Goal: Check status

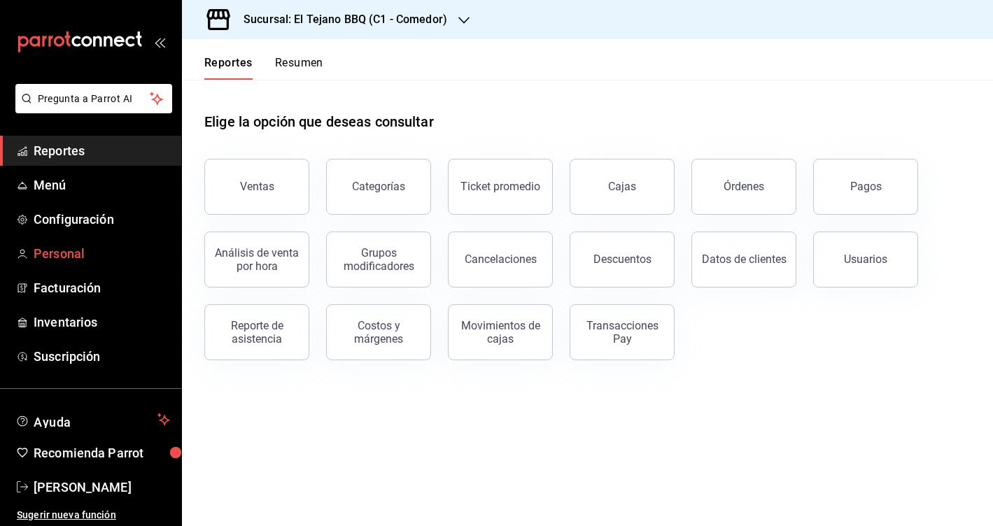
click at [104, 250] on span "Personal" at bounding box center [102, 253] width 136 height 19
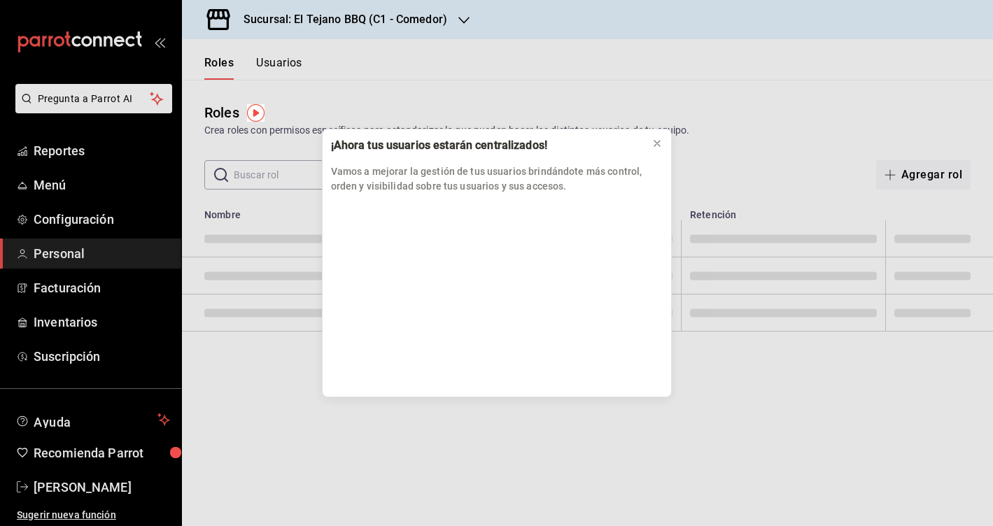
click at [101, 183] on div "¡Ahora tus usuarios estarán centralizados! Vamos a mejorar la gestión de tus us…" at bounding box center [496, 263] width 993 height 526
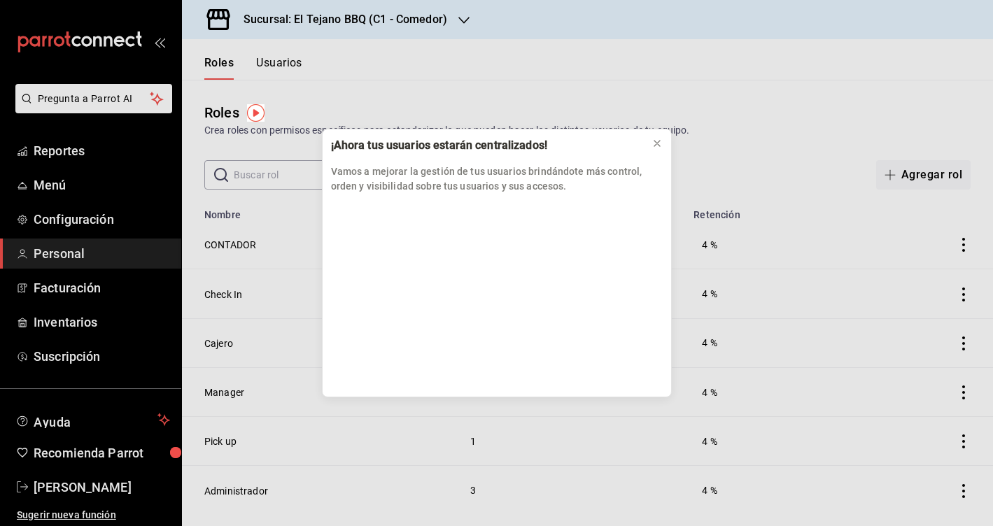
click at [100, 151] on div "¡Ahora tus usuarios estarán centralizados! Vamos a mejorar la gestión de tus us…" at bounding box center [496, 263] width 993 height 526
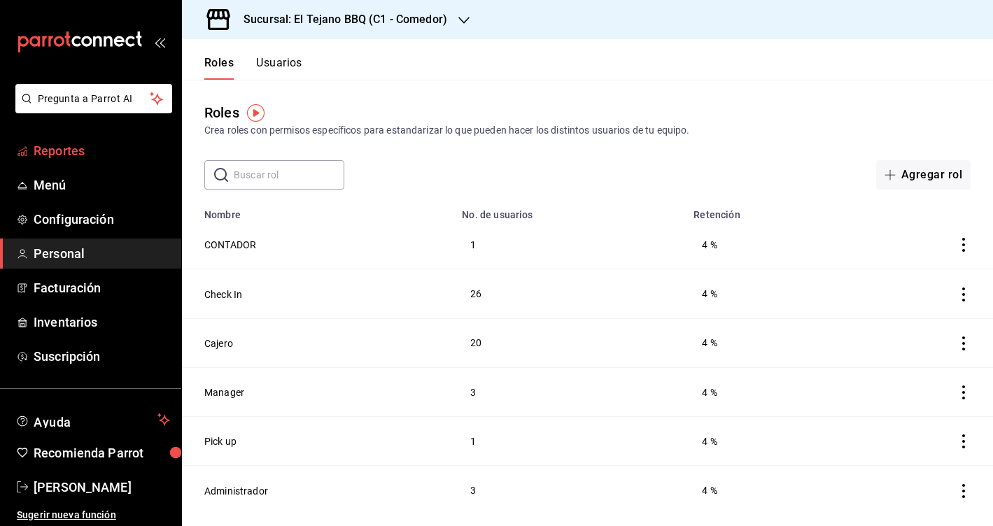
click at [85, 151] on span "Reportes" at bounding box center [102, 150] width 136 height 19
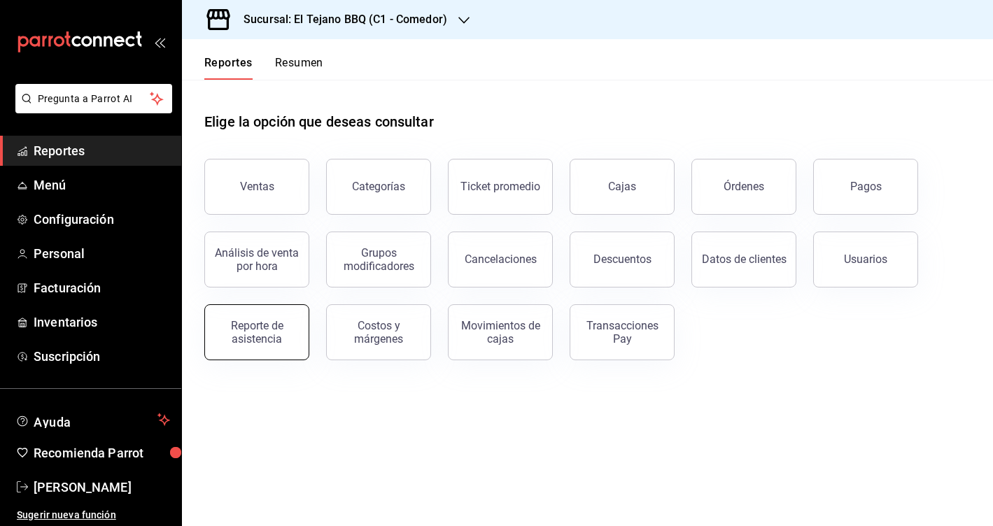
click at [266, 334] on div "Reporte de asistencia" at bounding box center [256, 332] width 87 height 27
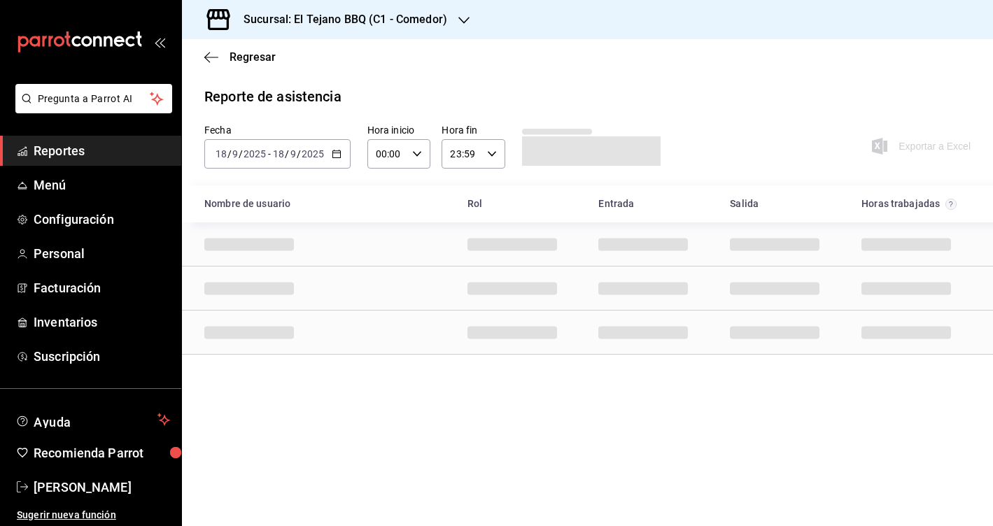
click at [285, 160] on div "[DATE] [DATE] - [DATE] [DATE]" at bounding box center [277, 153] width 146 height 29
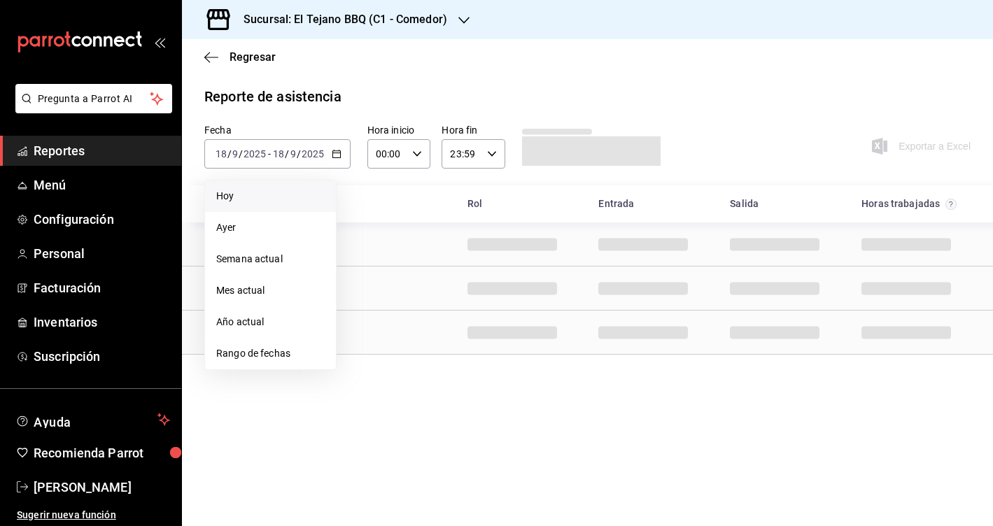
click at [271, 197] on span "Hoy" at bounding box center [270, 196] width 108 height 15
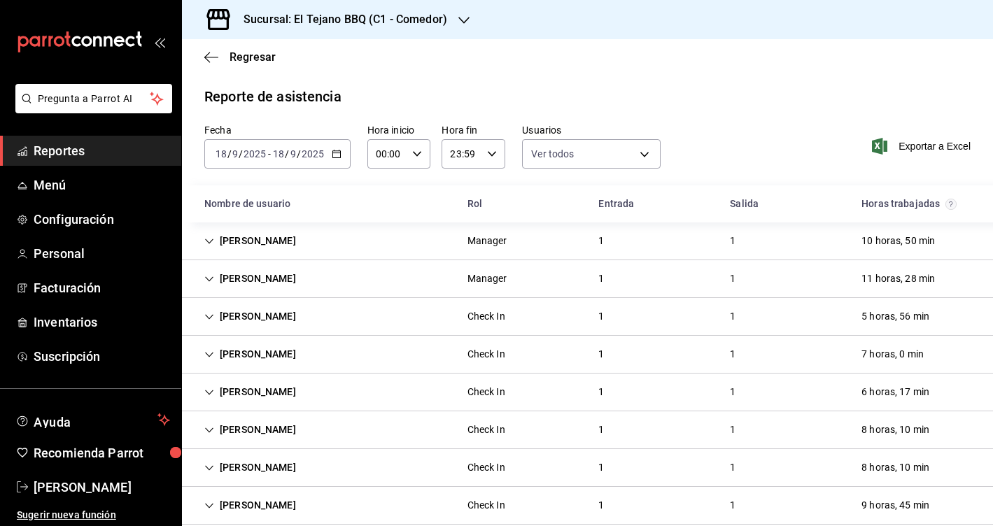
click at [272, 147] on div "[DATE] [DATE] - [DATE] [DATE]" at bounding box center [277, 153] width 146 height 29
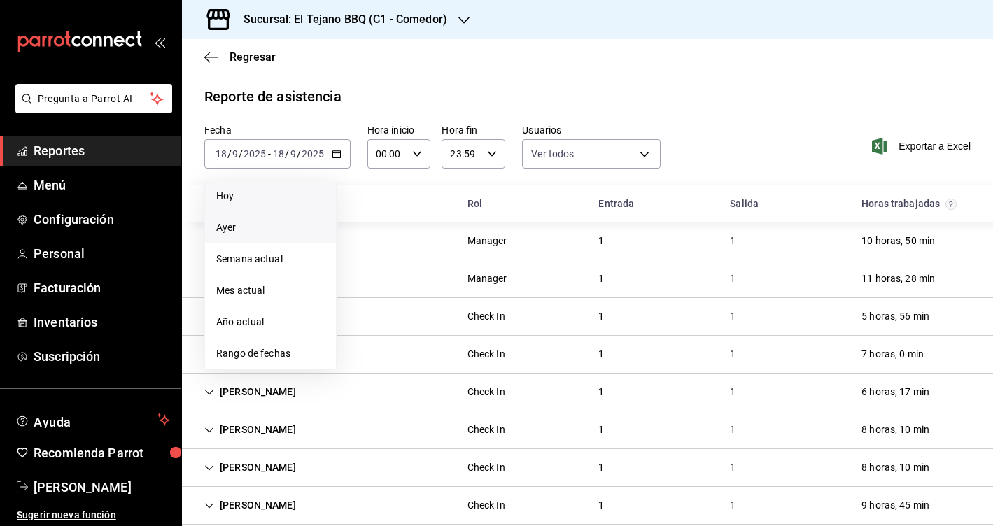
click at [263, 225] on span "Ayer" at bounding box center [270, 227] width 108 height 15
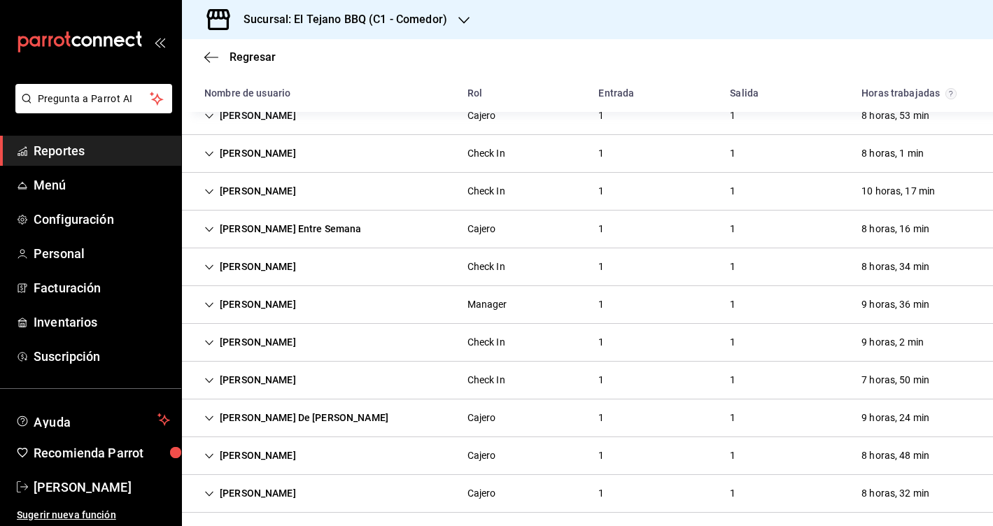
scroll to position [246, 0]
